Goal: Transaction & Acquisition: Purchase product/service

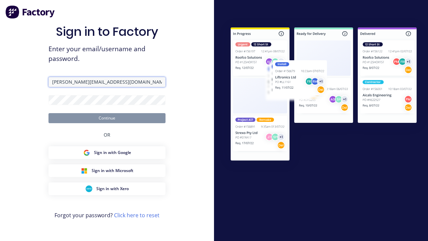
type input "[PERSON_NAME][EMAIL_ADDRESS][DOMAIN_NAME]"
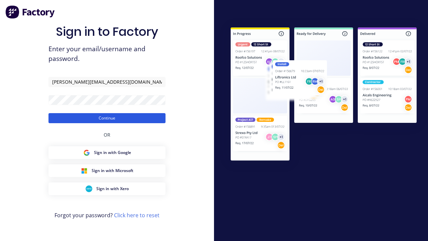
click at [107, 118] on button "Continue" at bounding box center [106, 118] width 117 height 10
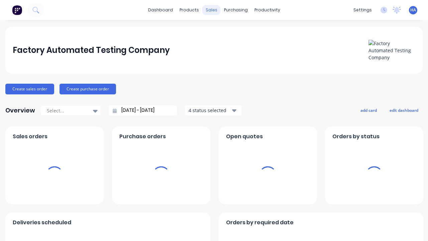
click at [211, 10] on div "sales" at bounding box center [211, 10] width 18 height 10
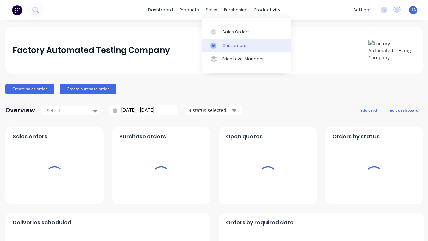
click at [246, 45] on link "Customers" at bounding box center [246, 45] width 89 height 13
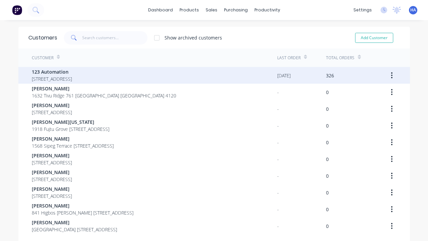
click at [72, 72] on span "123 Automation" at bounding box center [52, 71] width 40 height 7
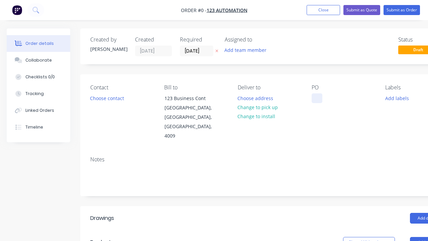
click at [317, 98] on div at bounding box center [317, 98] width 11 height 10
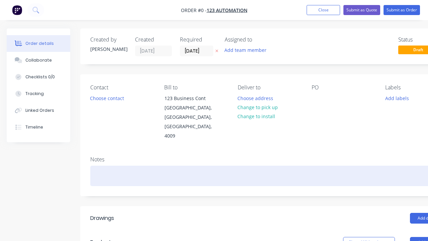
click at [249, 157] on div "Order details Collaborate Checklists 0/0 Tracking Linked Orders Timeline Order …" at bounding box center [232, 237] width 465 height 419
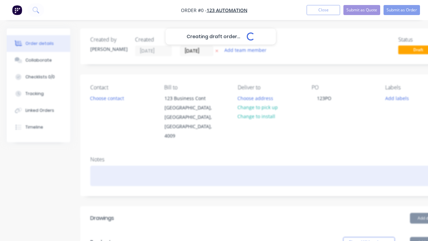
scroll to position [0, 20]
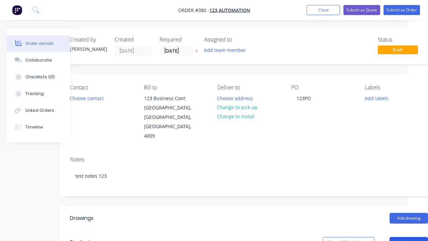
click at [408, 237] on button "Add product" at bounding box center [408, 242] width 38 height 11
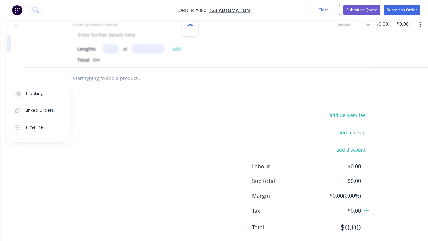
scroll to position [252, 67]
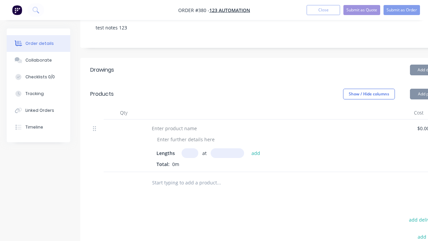
click at [219, 176] on input "text" at bounding box center [219, 182] width 134 height 13
type input "1"
